Goal: Communication & Community: Answer question/provide support

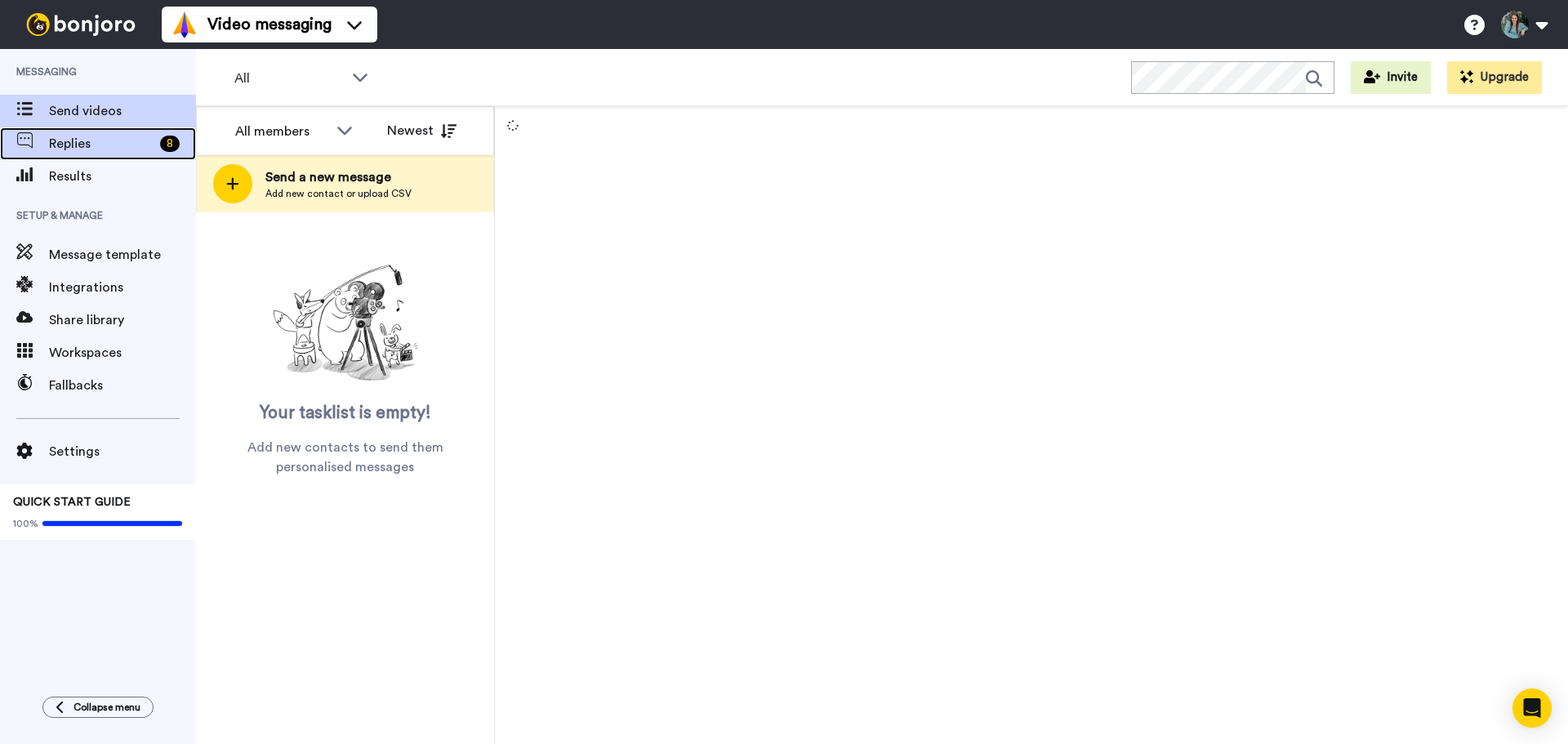
click at [94, 149] on span "Replies" at bounding box center [101, 143] width 105 height 19
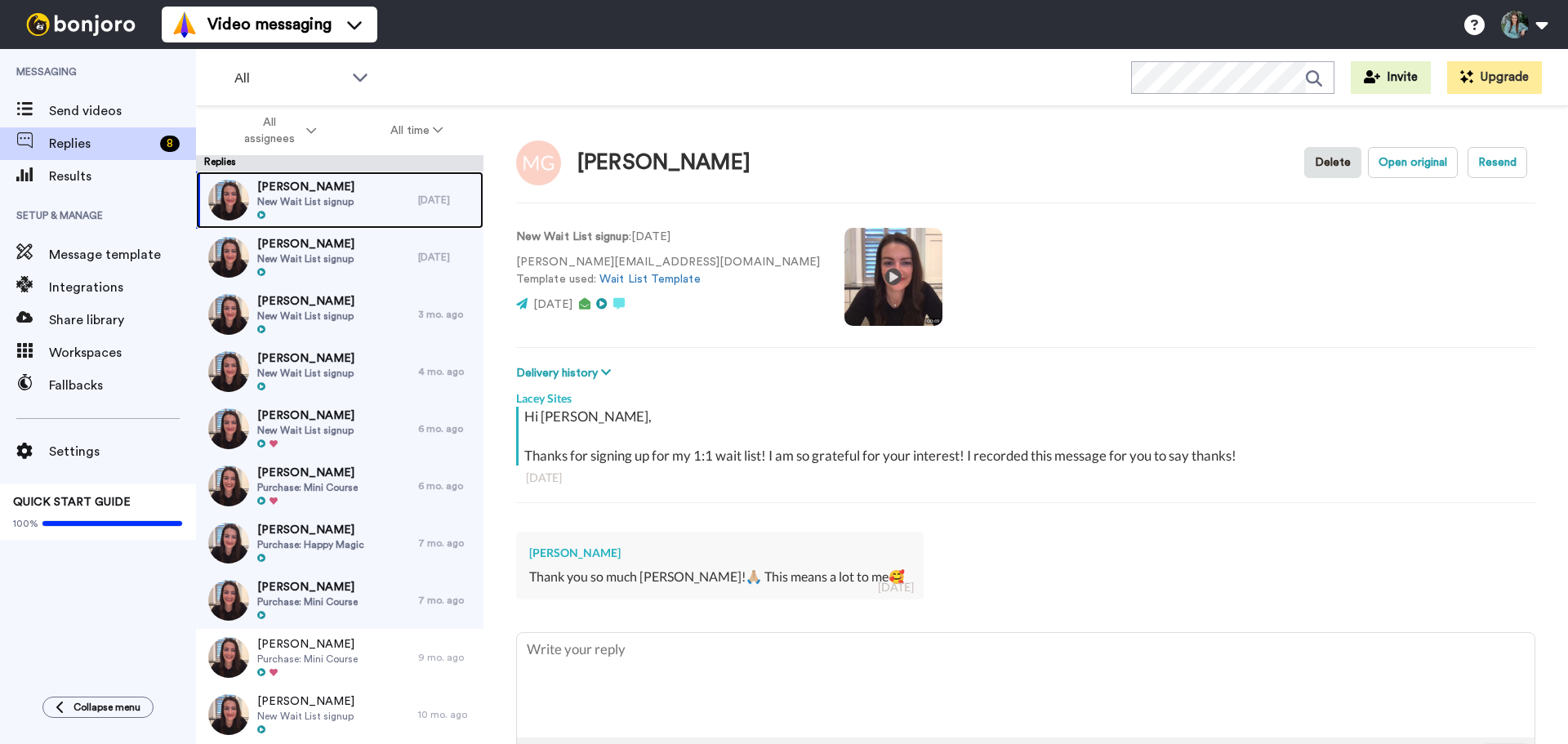
click at [327, 191] on span "[PERSON_NAME]" at bounding box center [306, 187] width 97 height 17
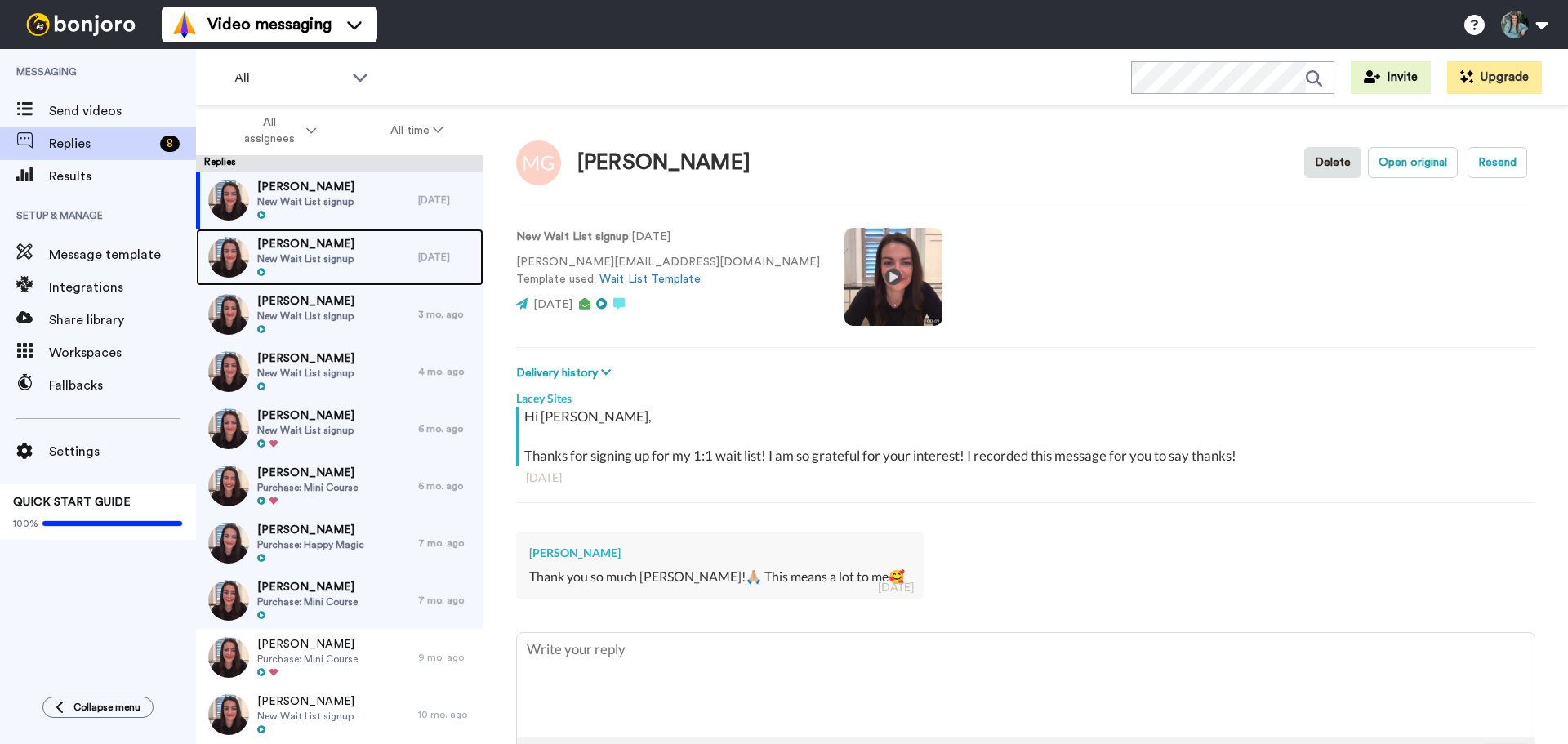
click at [336, 247] on span "Nicole Dandrea" at bounding box center [306, 244] width 97 height 17
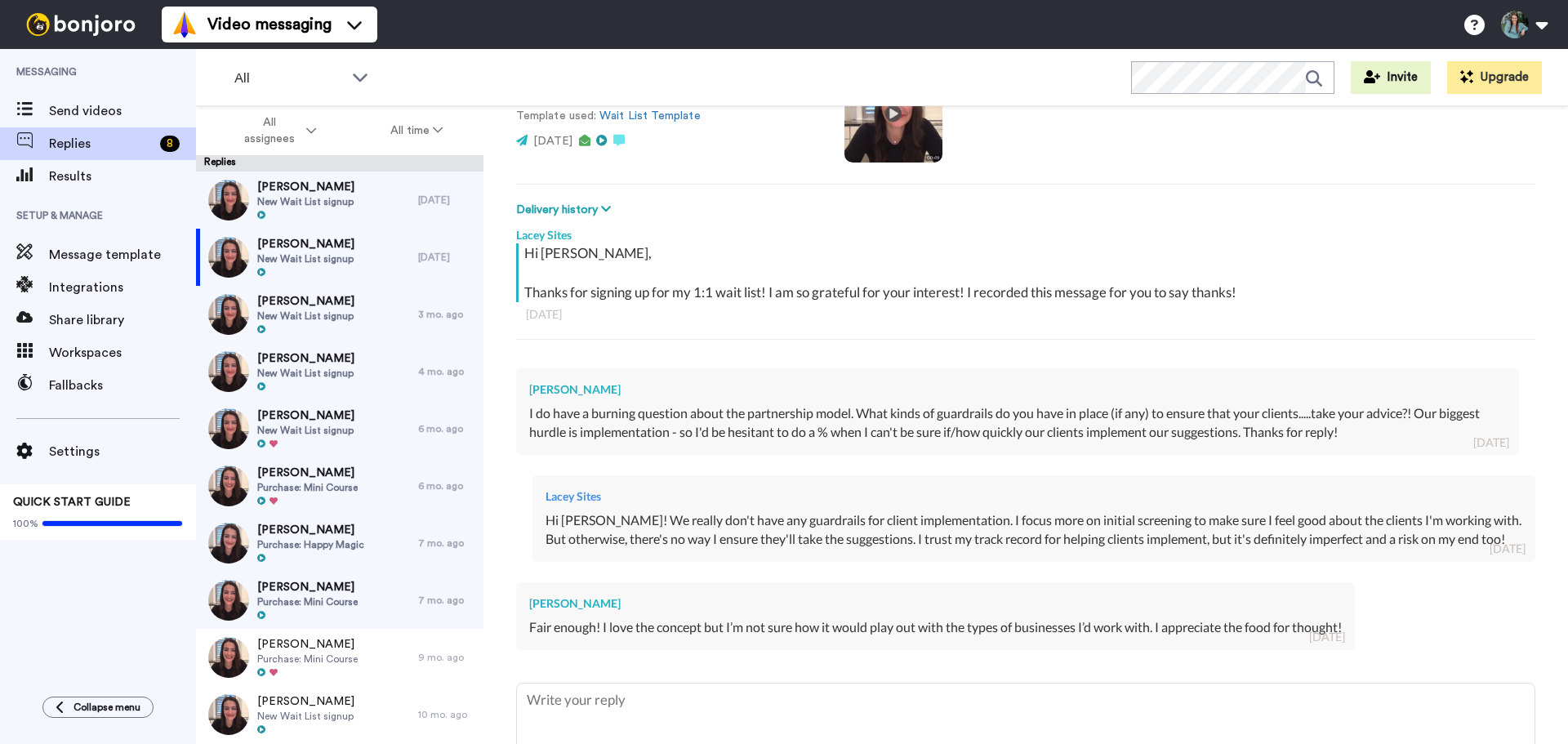
scroll to position [82, 0]
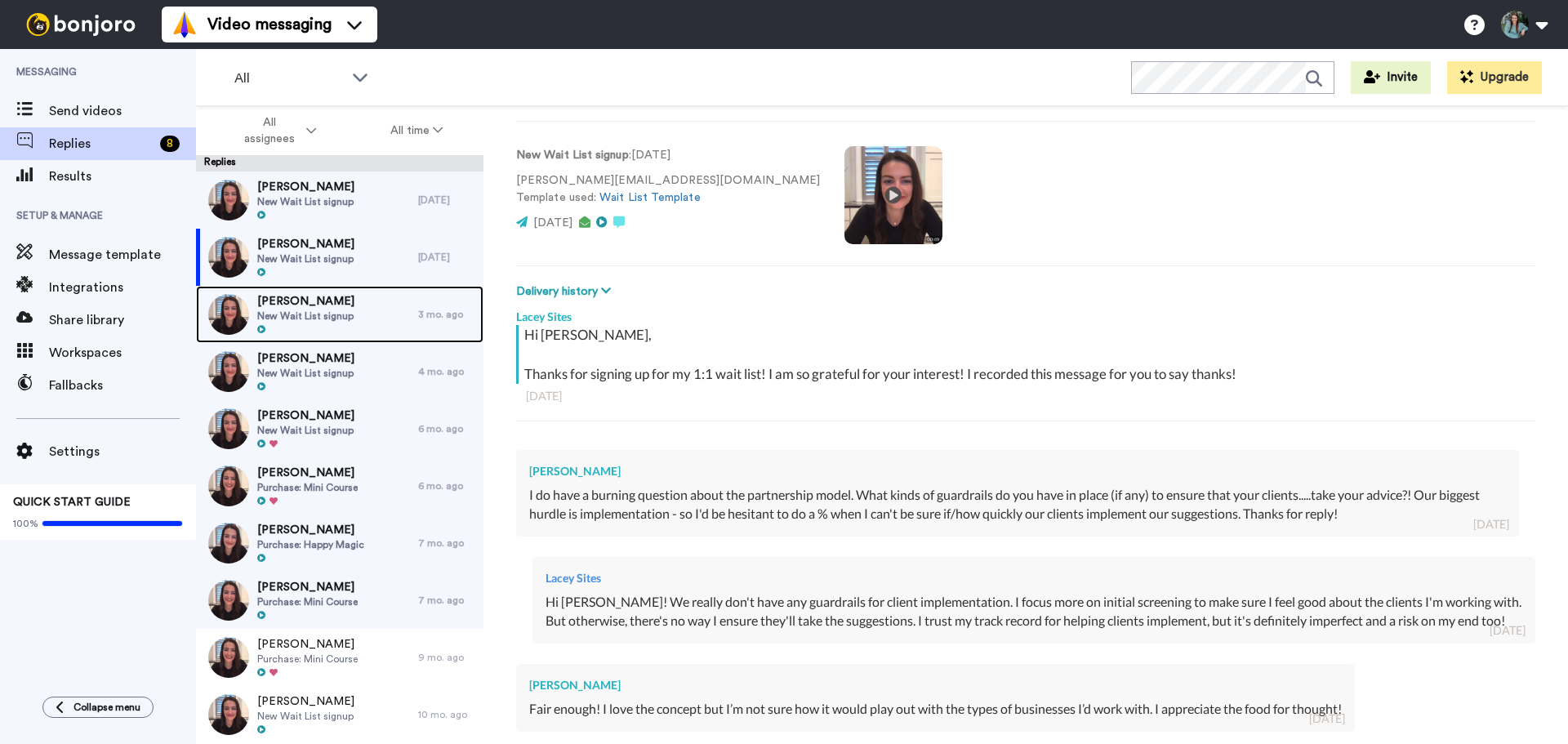
click at [312, 329] on div at bounding box center [306, 330] width 97 height 12
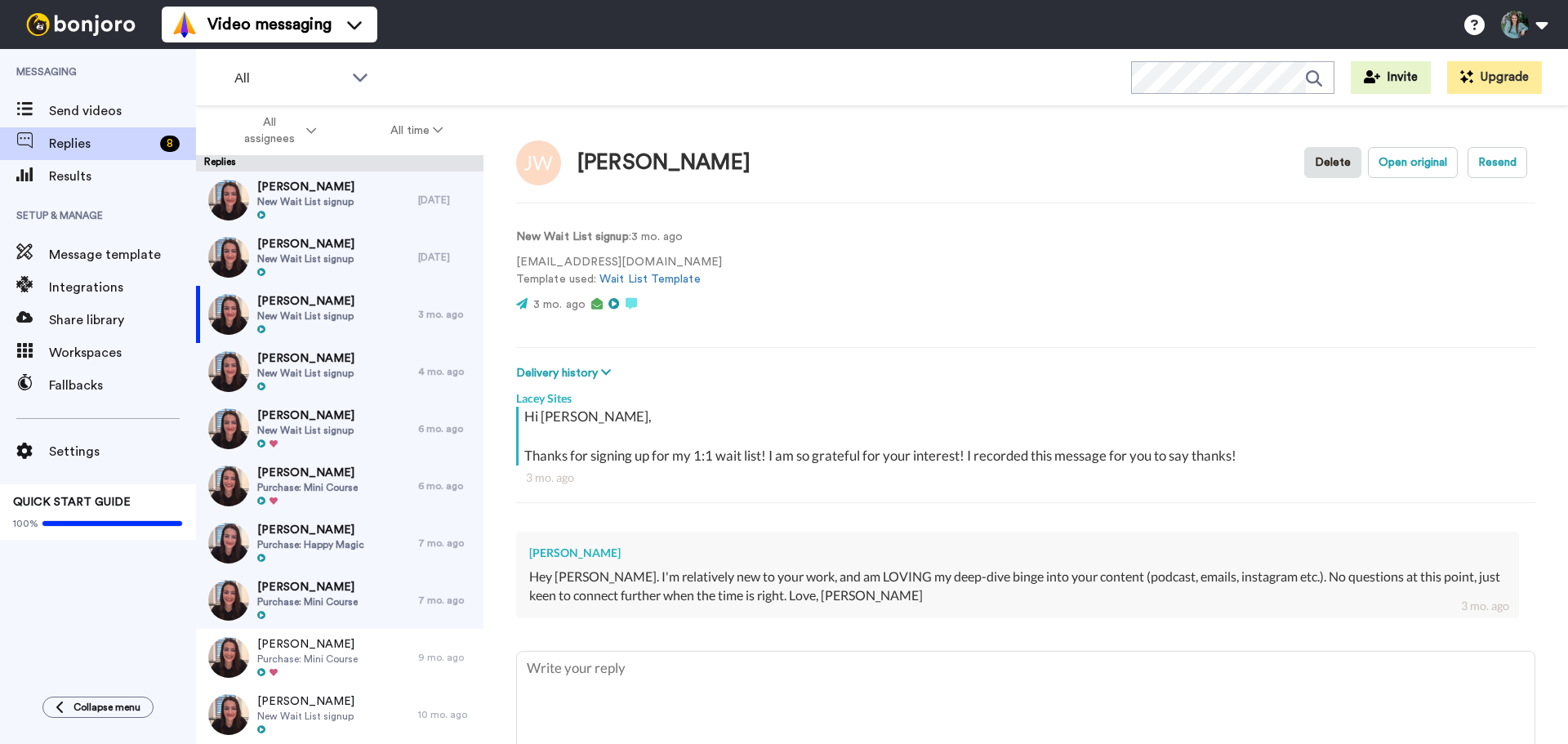
type textarea "x"
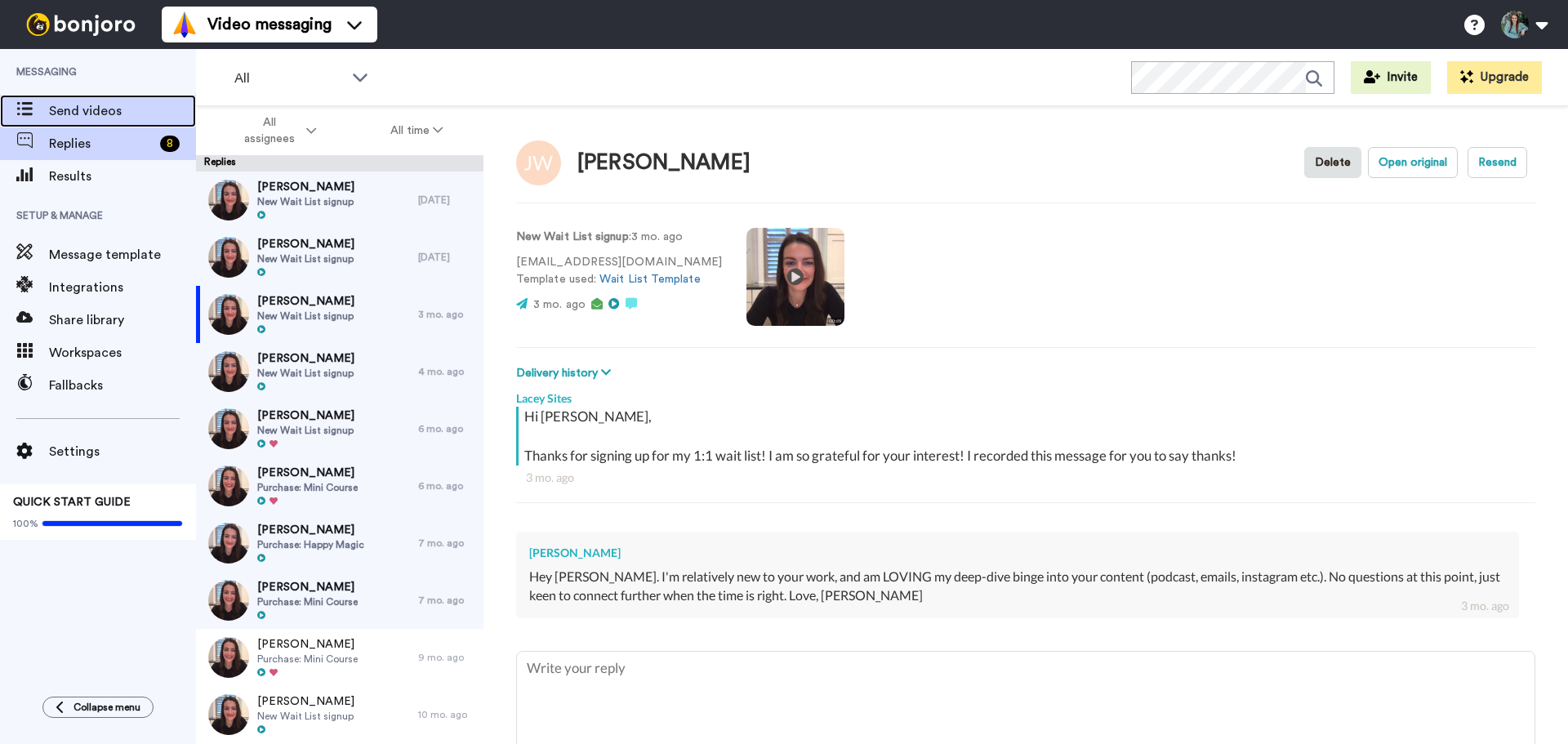
click at [64, 116] on span "Send videos" at bounding box center [123, 110] width 147 height 19
